Goal: Use online tool/utility: Use online tool/utility

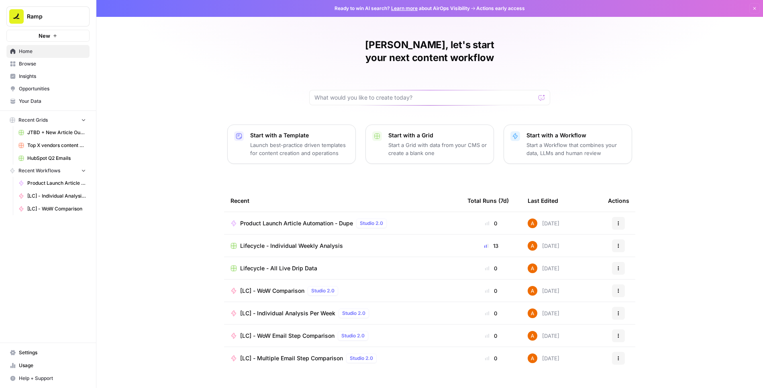
click at [43, 131] on span "JTBD + New Article Output" at bounding box center [56, 132] width 59 height 7
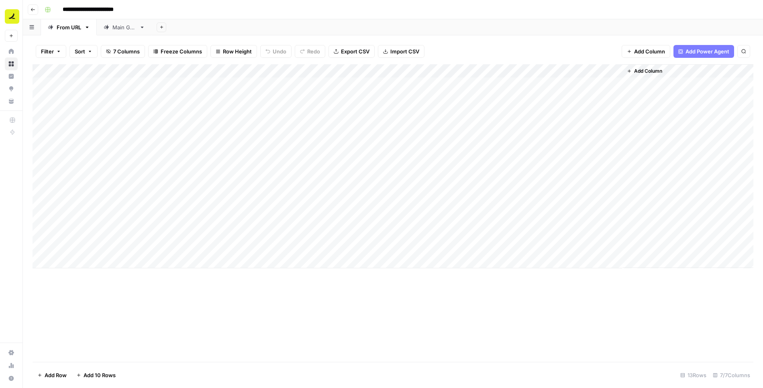
click at [33, 12] on button "Go back" at bounding box center [33, 9] width 10 height 10
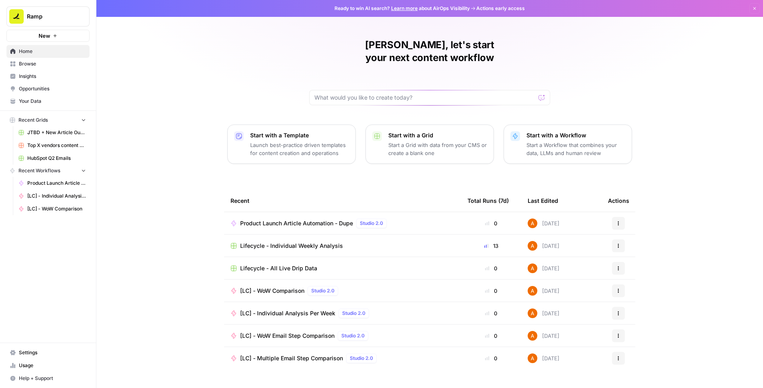
click at [53, 65] on span "Browse" at bounding box center [52, 63] width 67 height 7
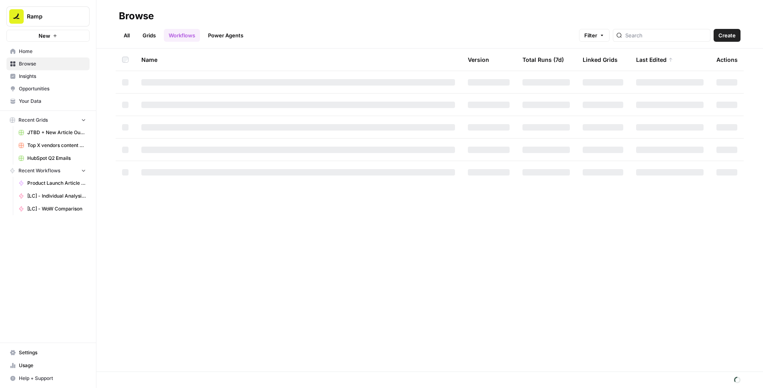
click at [145, 31] on link "Grids" at bounding box center [149, 35] width 23 height 13
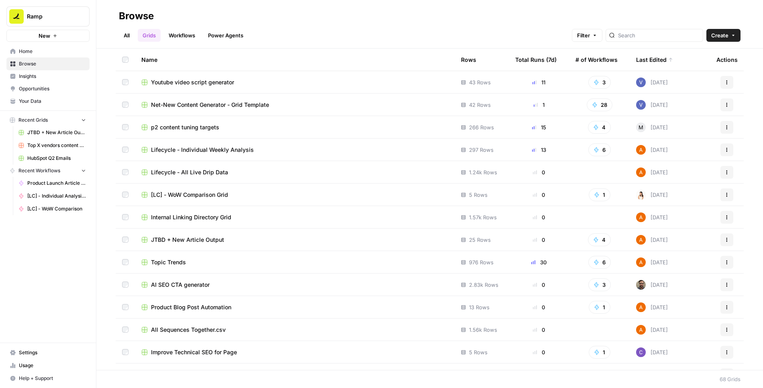
click at [223, 103] on span "Net-New Content Generator - Grid Template" at bounding box center [210, 105] width 118 height 8
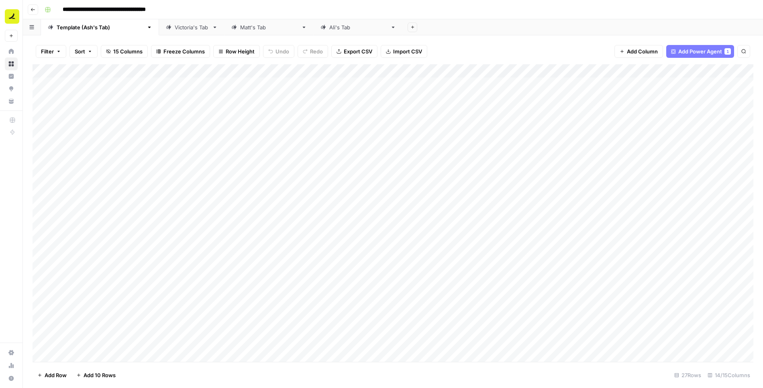
scroll to position [97, 0]
click at [100, 377] on span "Add 10 Rows" at bounding box center [99, 375] width 32 height 8
click at [86, 219] on div "Add Column" at bounding box center [393, 213] width 720 height 298
click at [94, 234] on div "Add Column" at bounding box center [393, 213] width 720 height 298
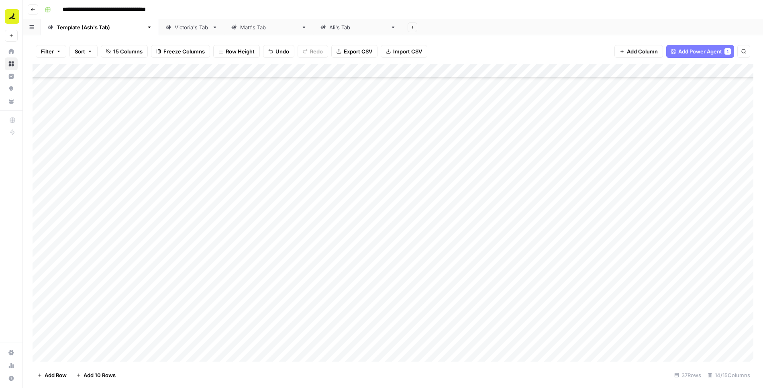
click at [94, 234] on div "Add Column" at bounding box center [393, 213] width 720 height 298
type textarea "**********"
click at [100, 248] on div "Add Column" at bounding box center [393, 213] width 720 height 298
click at [87, 246] on div "Add Column" at bounding box center [393, 213] width 720 height 298
type textarea "**********"
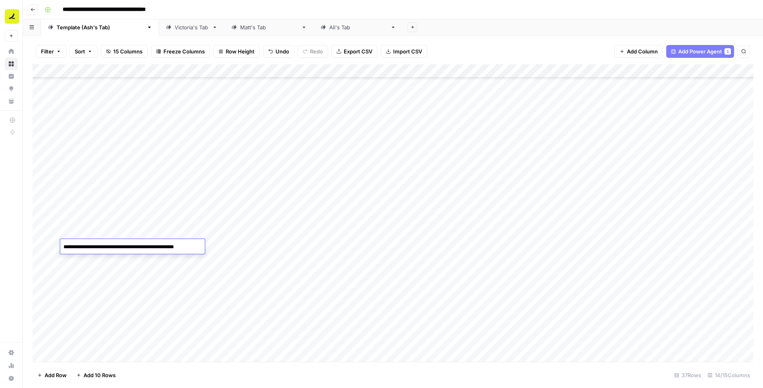
click at [89, 264] on div "Add Column" at bounding box center [393, 213] width 720 height 298
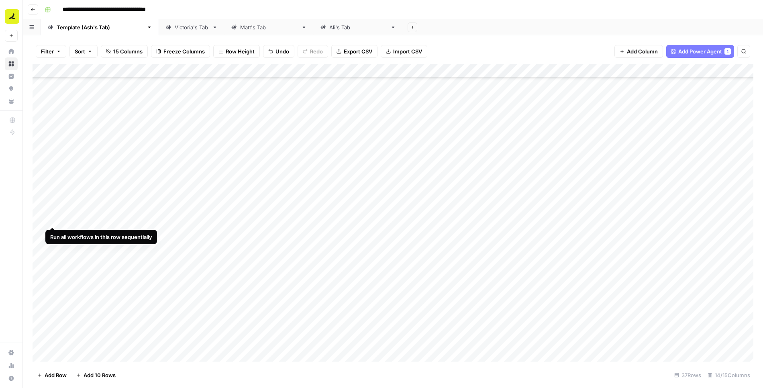
click at [50, 220] on div "Add Column" at bounding box center [393, 213] width 720 height 298
click at [52, 231] on div "Add Column" at bounding box center [393, 213] width 720 height 298
click at [53, 248] on div "Add Column" at bounding box center [393, 213] width 720 height 298
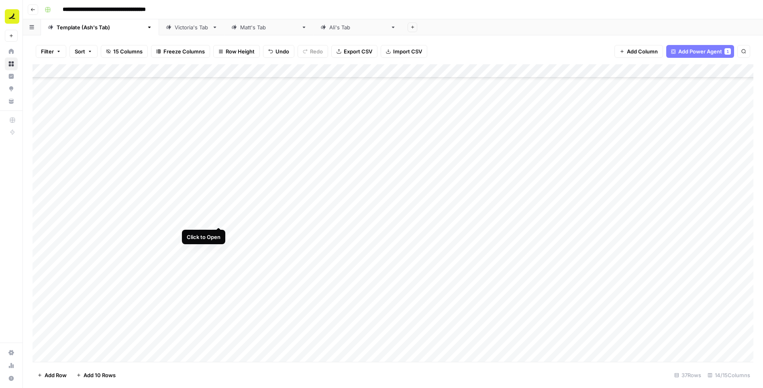
click at [218, 218] on div "Add Column" at bounding box center [393, 213] width 720 height 298
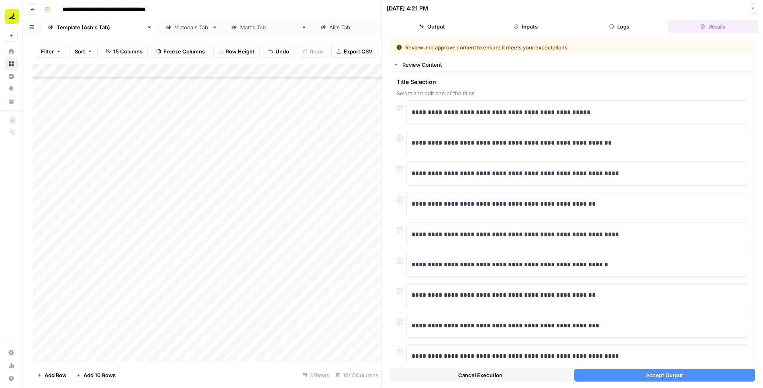
click at [625, 373] on button "Accept Output" at bounding box center [664, 374] width 181 height 13
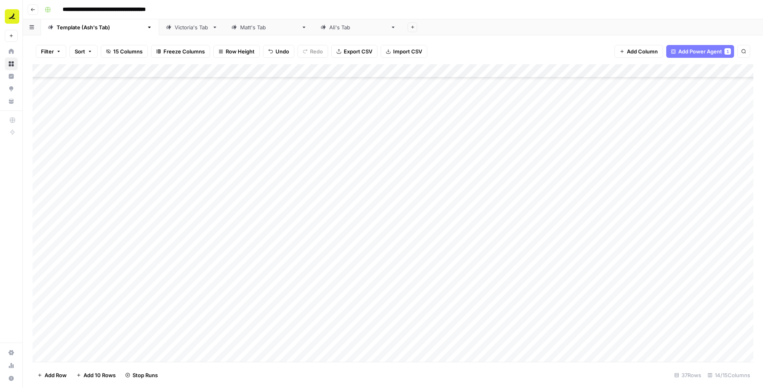
click at [220, 232] on div "Add Column" at bounding box center [393, 213] width 720 height 298
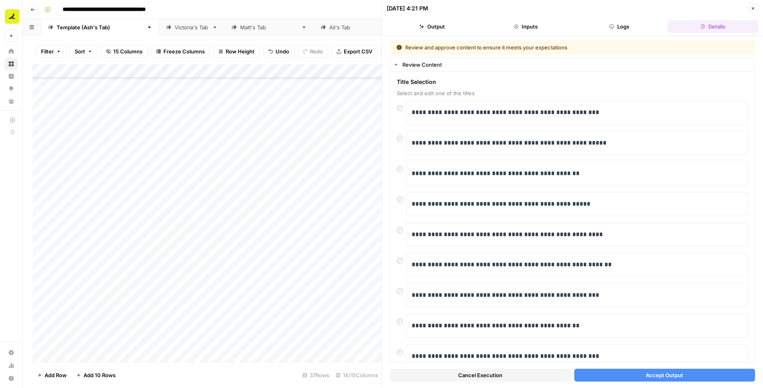
click at [618, 376] on button "Accept Output" at bounding box center [664, 374] width 181 height 13
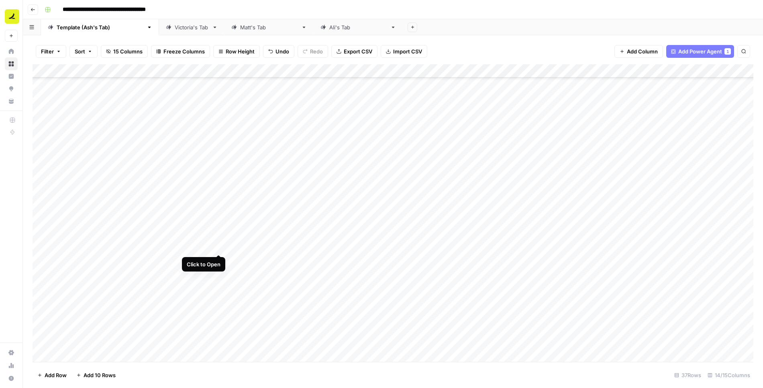
click at [219, 245] on div "Add Column" at bounding box center [393, 213] width 720 height 298
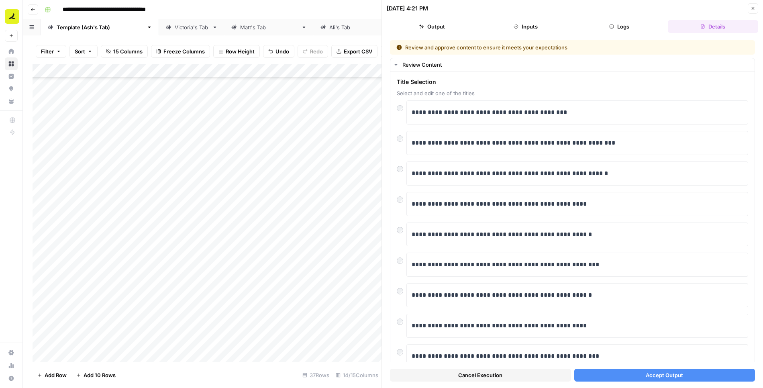
click at [639, 376] on button "Accept Output" at bounding box center [664, 374] width 181 height 13
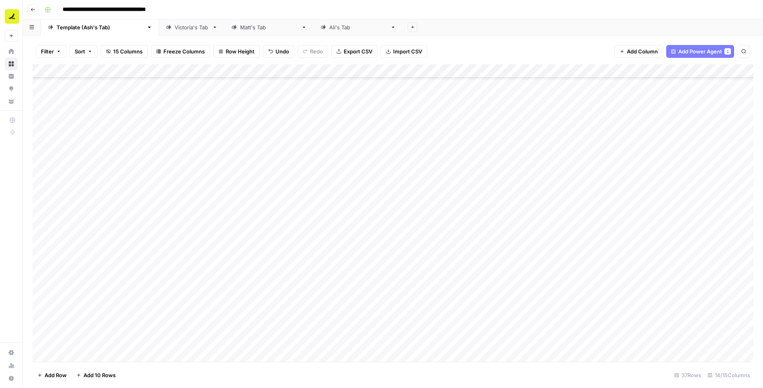
click at [84, 259] on div "Add Column" at bounding box center [393, 213] width 720 height 298
click at [93, 260] on div "Add Column" at bounding box center [393, 213] width 720 height 298
type textarea "**********"
click at [101, 300] on div "Add Column" at bounding box center [393, 213] width 720 height 298
click at [99, 290] on div "Add Column" at bounding box center [393, 213] width 720 height 298
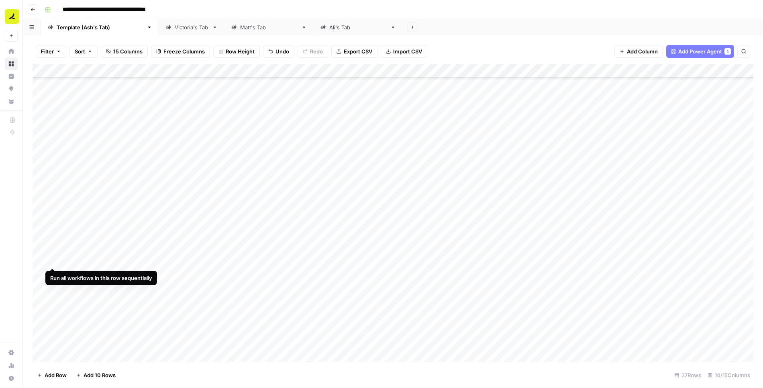
click at [52, 260] on div "Add Column" at bounding box center [393, 213] width 720 height 298
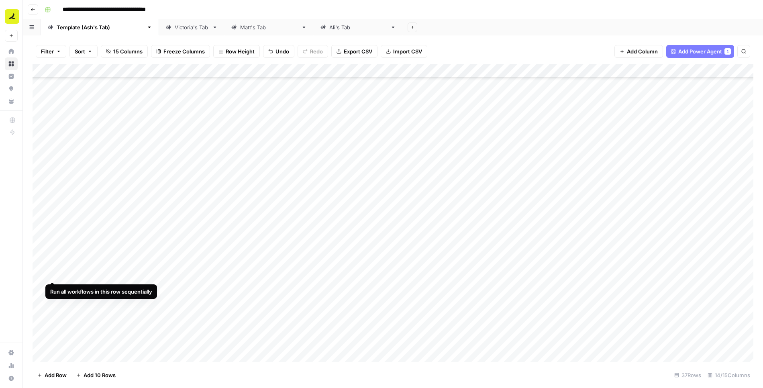
click at [53, 274] on div "Add Column" at bounding box center [393, 213] width 720 height 298
click at [54, 285] on div "Add Column" at bounding box center [393, 213] width 720 height 298
click at [53, 302] on div "Add Column" at bounding box center [393, 213] width 720 height 298
click at [218, 258] on div "Add Column" at bounding box center [393, 213] width 720 height 298
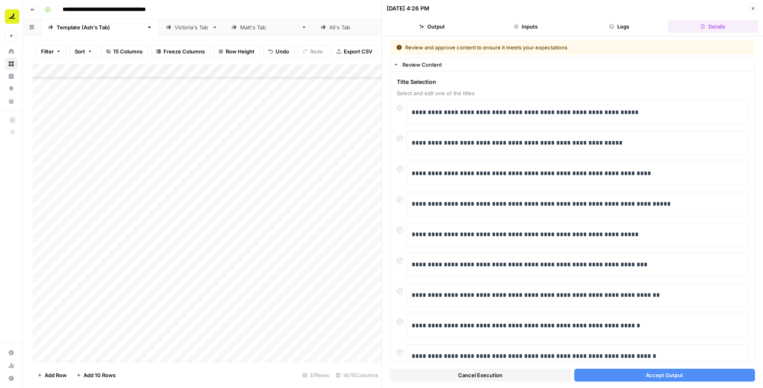
click at [630, 378] on button "Accept Output" at bounding box center [664, 374] width 181 height 13
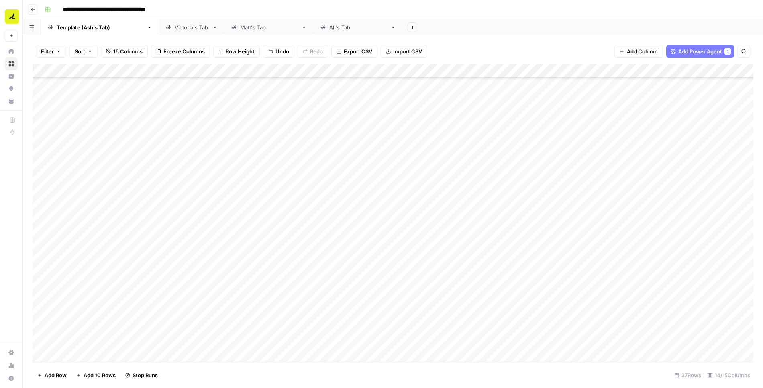
click at [218, 273] on div "Add Column" at bounding box center [393, 213] width 720 height 298
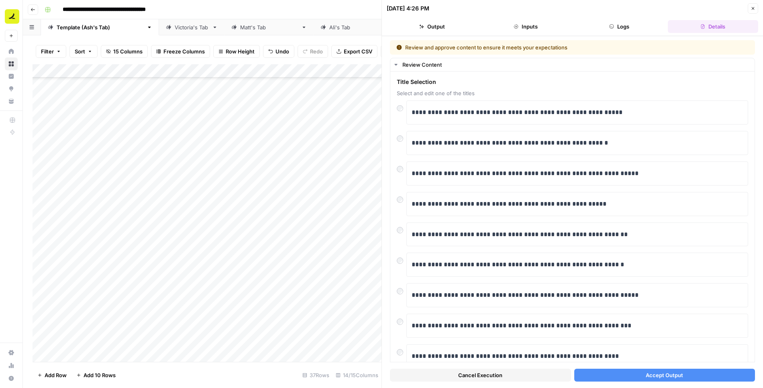
click at [616, 372] on button "Accept Output" at bounding box center [664, 374] width 181 height 13
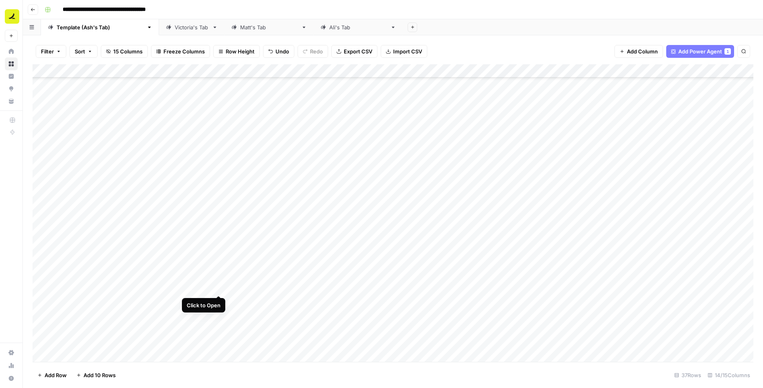
click at [219, 287] on div "Add Column" at bounding box center [393, 213] width 720 height 298
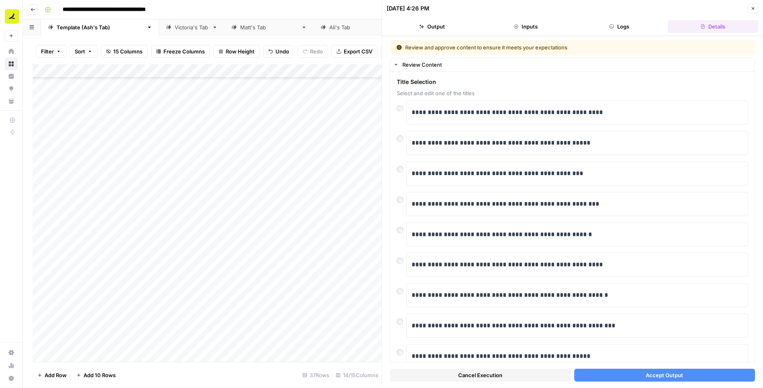
click at [608, 374] on button "Accept Output" at bounding box center [664, 374] width 181 height 13
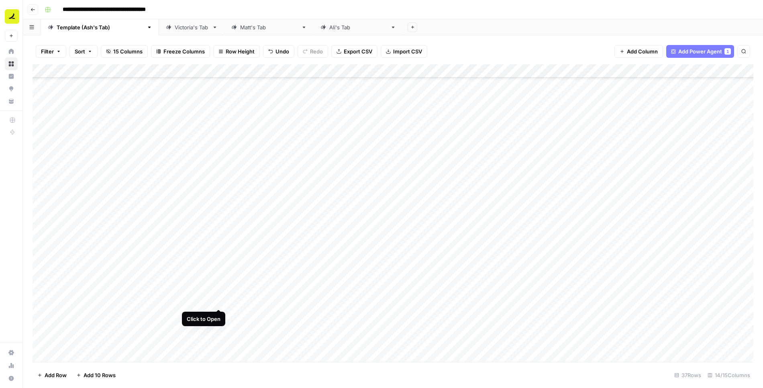
click at [219, 301] on div "Add Column" at bounding box center [393, 213] width 720 height 298
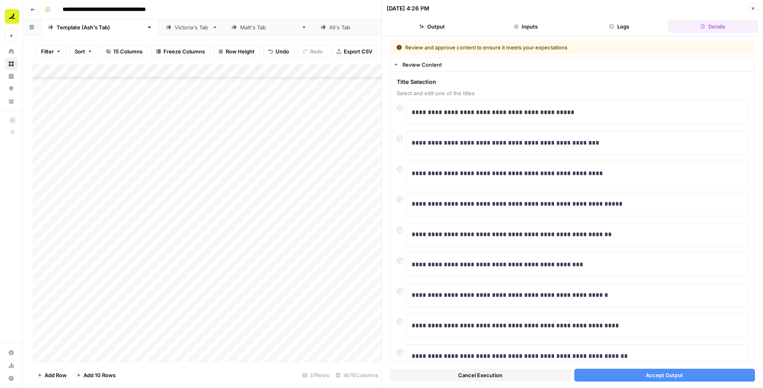
click at [622, 378] on button "Accept Output" at bounding box center [664, 374] width 181 height 13
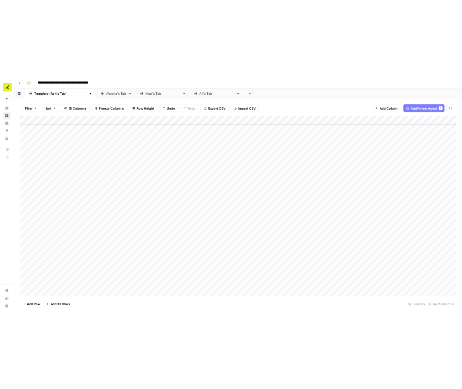
scroll to position [199, 0]
